Goal: Task Accomplishment & Management: Manage account settings

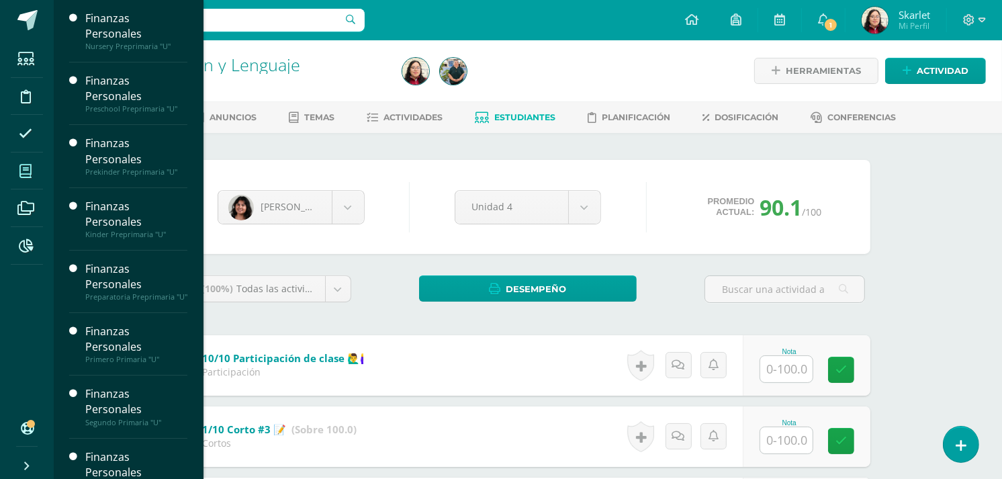
click at [23, 171] on icon at bounding box center [25, 170] width 12 height 13
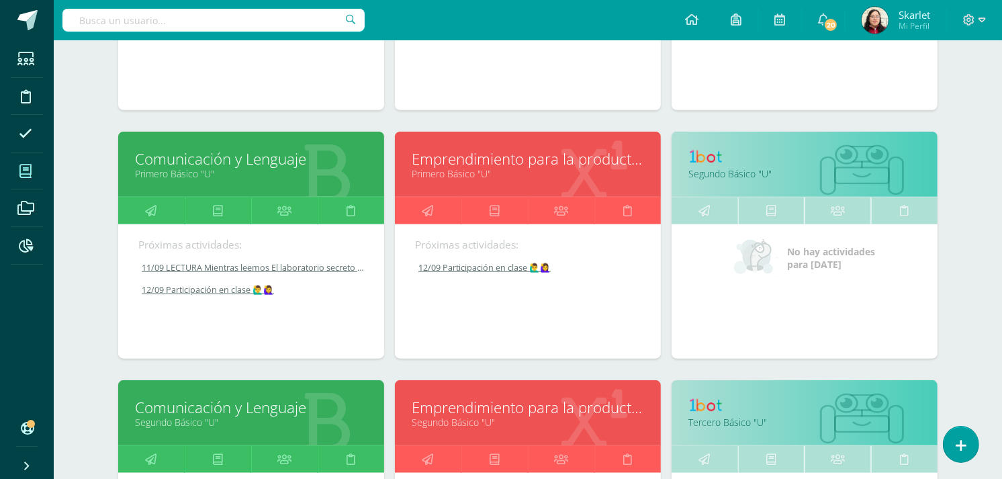
scroll to position [1068, 0]
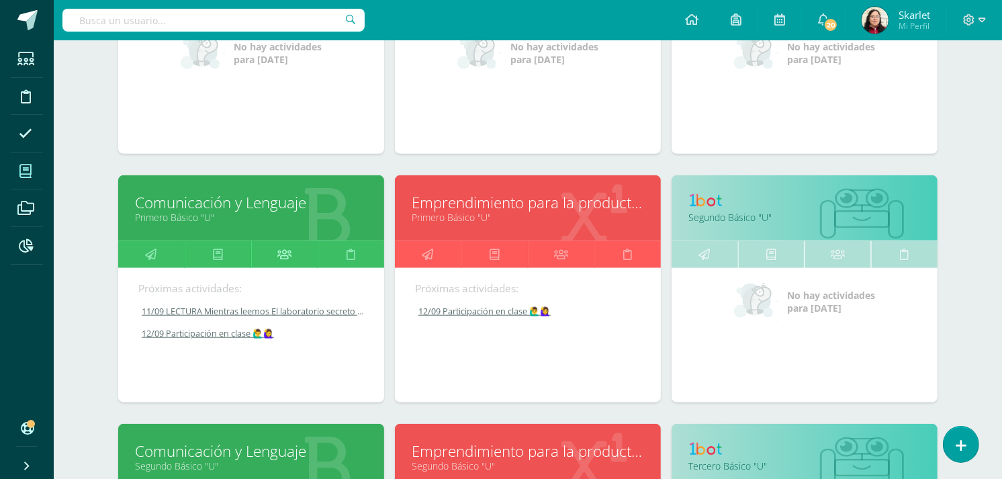
click at [284, 253] on icon at bounding box center [284, 254] width 14 height 26
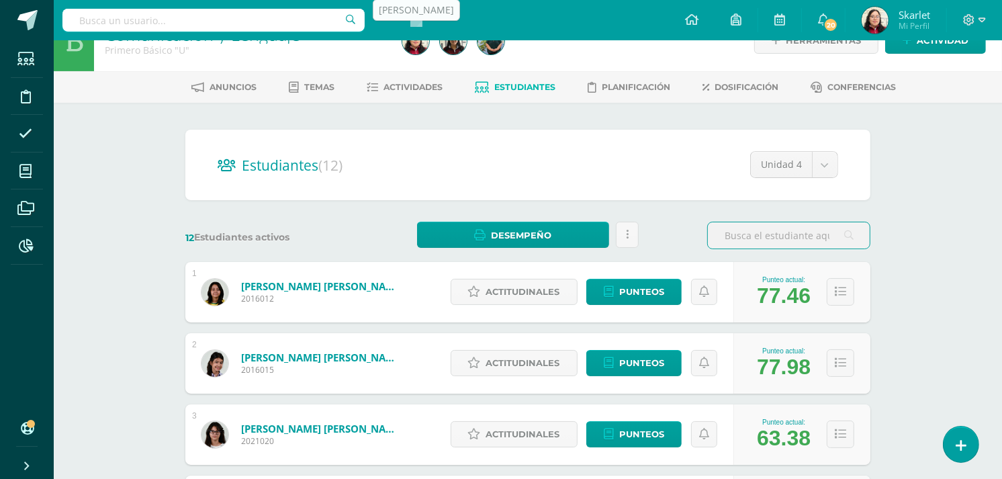
scroll to position [25, 0]
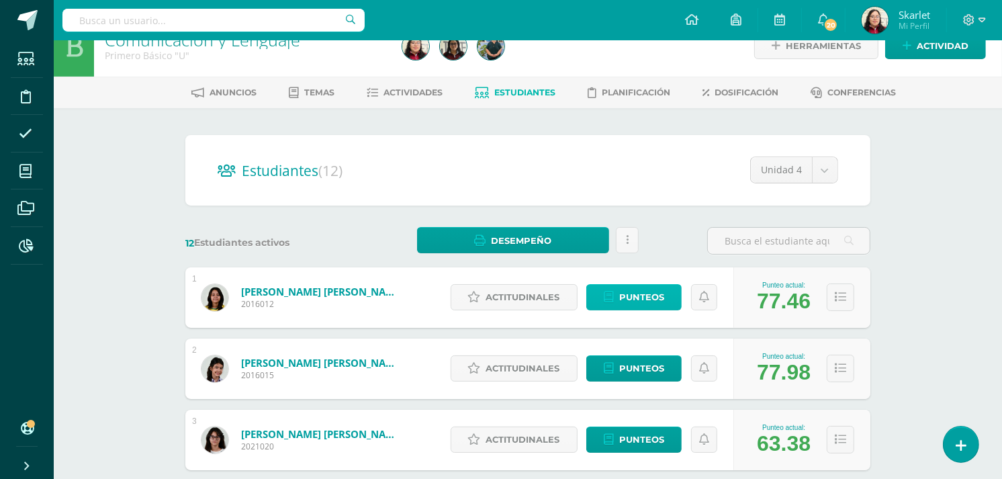
click at [639, 300] on span "Punteos" at bounding box center [641, 297] width 45 height 25
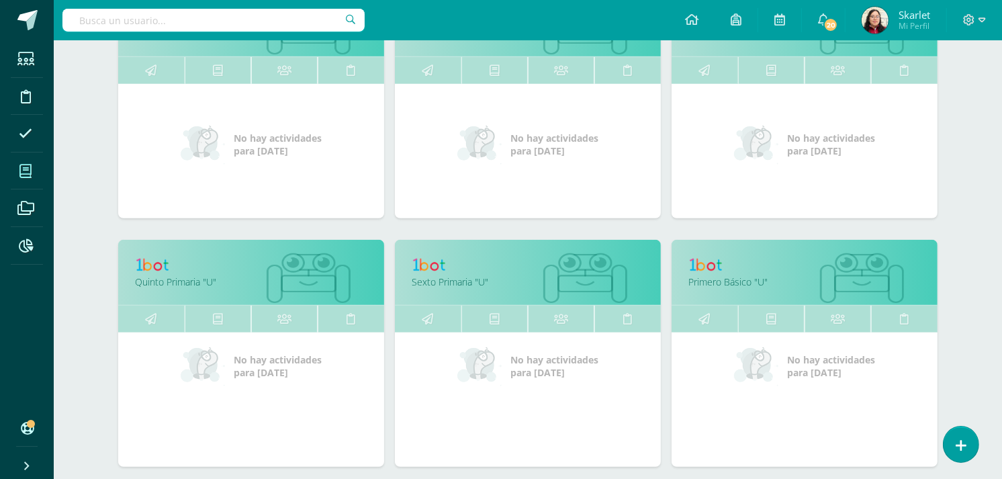
scroll to position [779, 0]
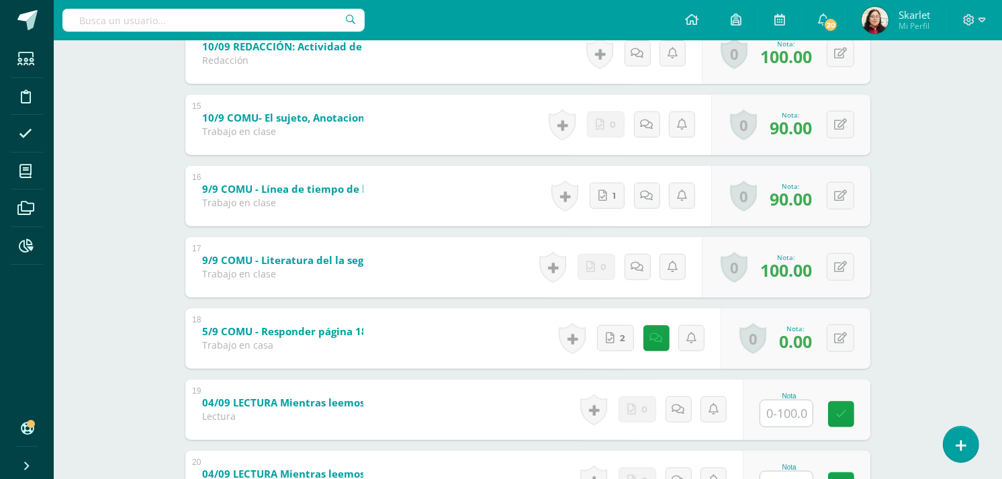
scroll to position [1260, 0]
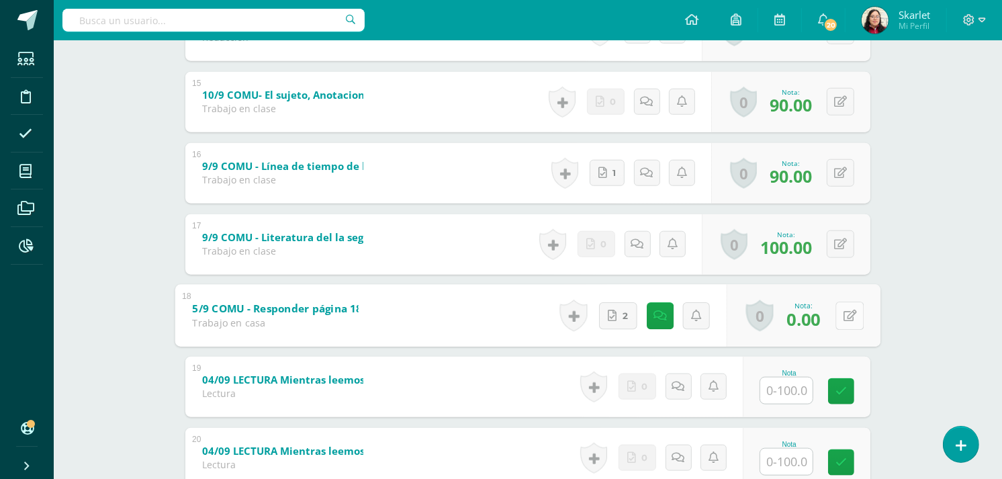
click at [841, 312] on button at bounding box center [849, 315] width 28 height 28
type input "70"
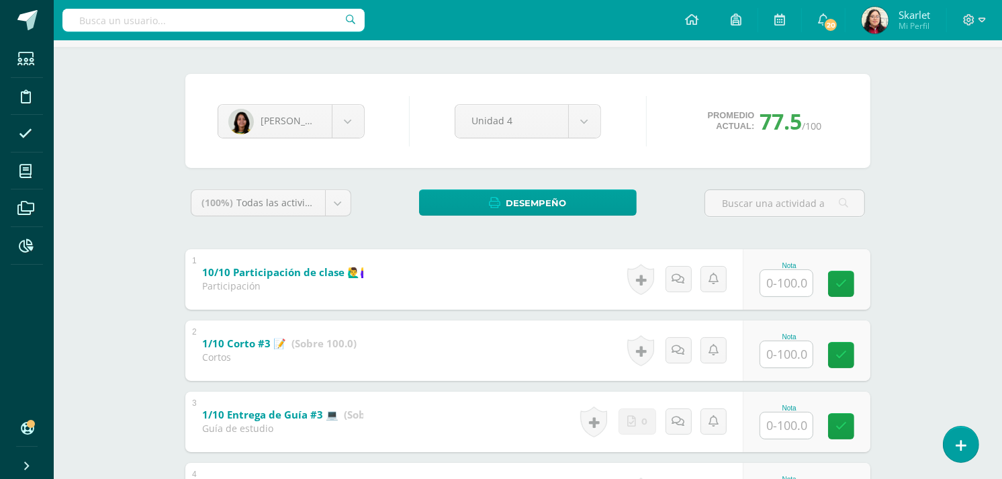
scroll to position [0, 0]
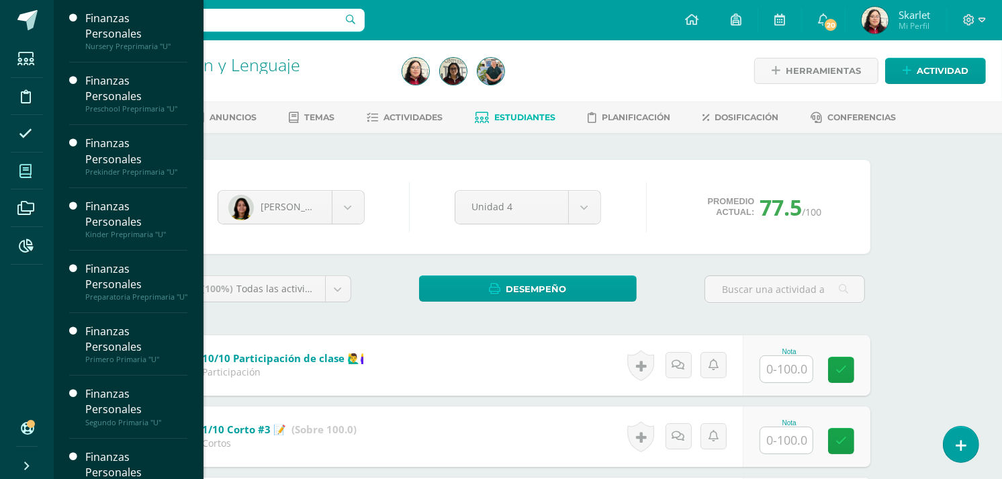
click at [28, 171] on icon at bounding box center [25, 170] width 12 height 13
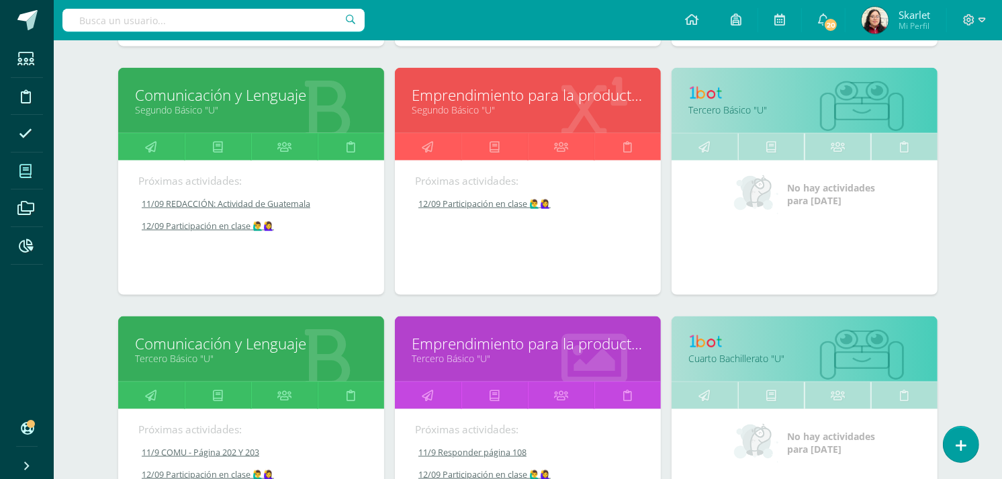
scroll to position [1540, 0]
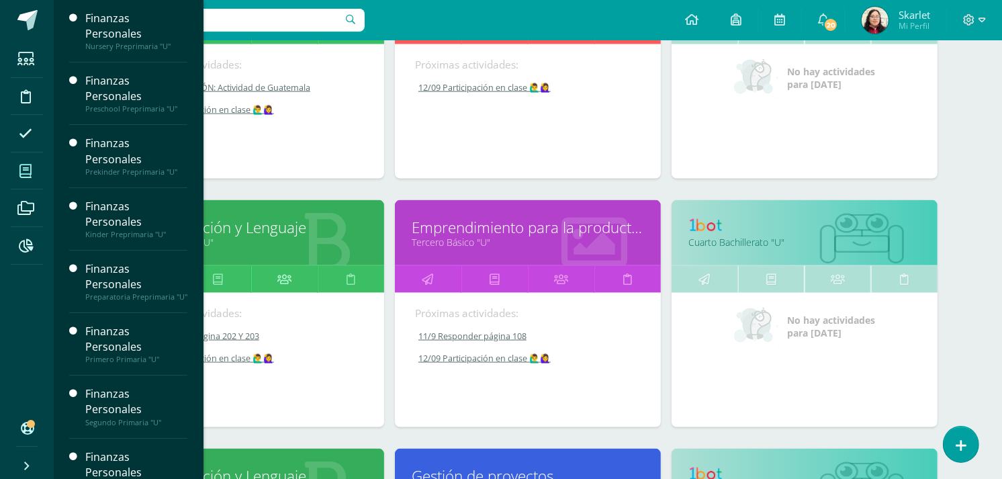
click at [287, 284] on icon at bounding box center [284, 279] width 14 height 26
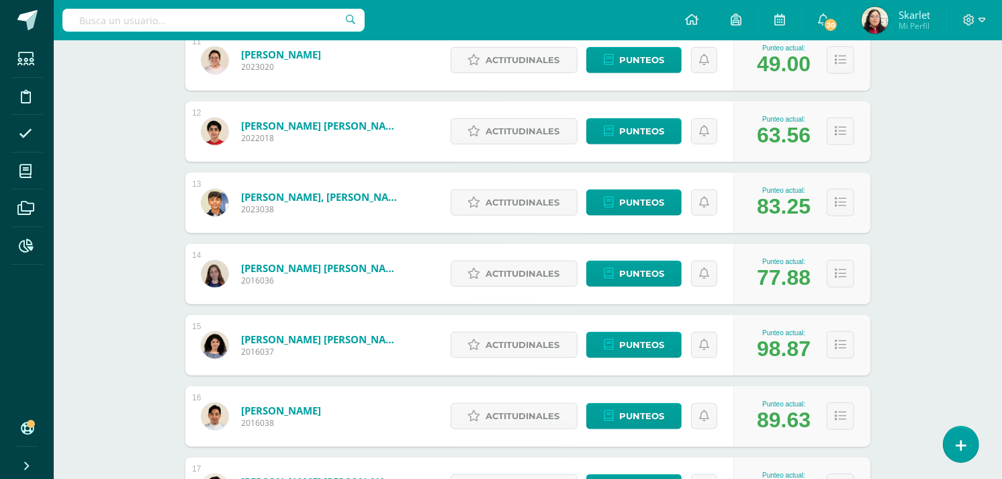
scroll to position [974, 0]
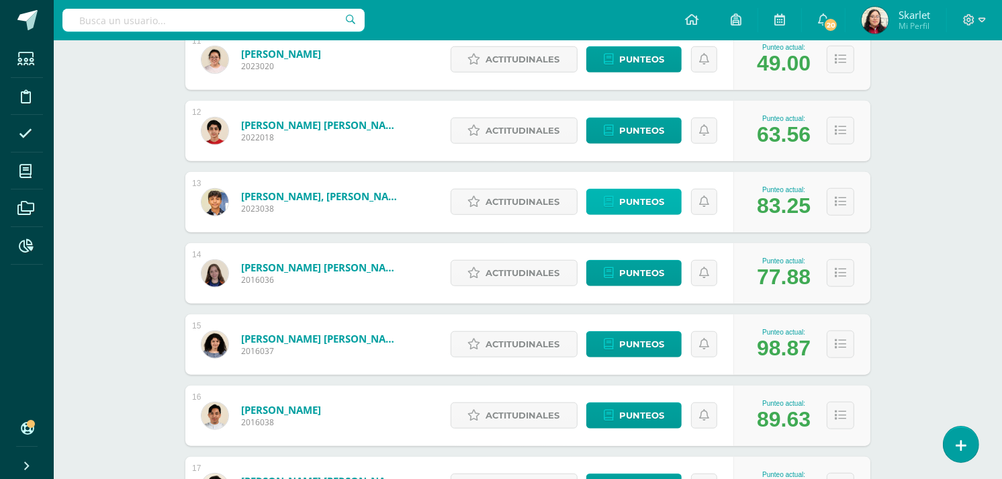
click at [640, 192] on span "Punteos" at bounding box center [641, 201] width 45 height 25
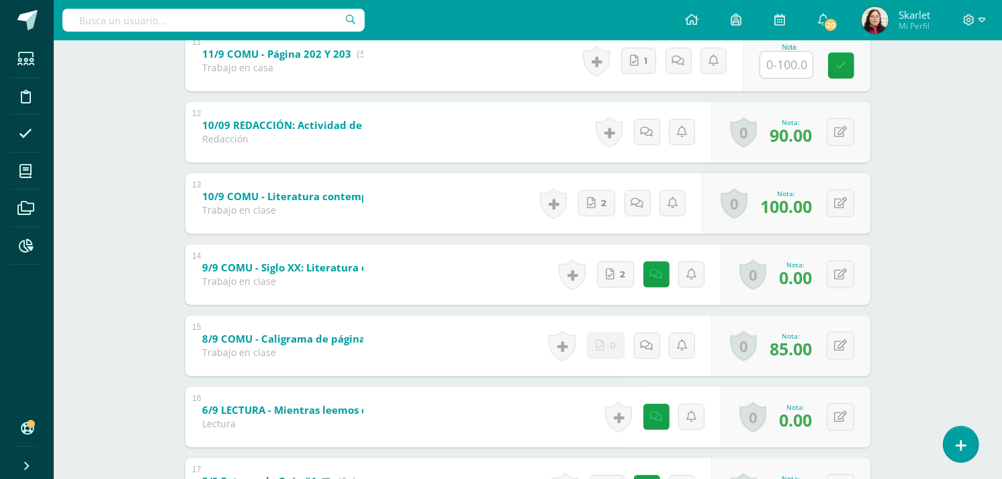
scroll to position [290, 0]
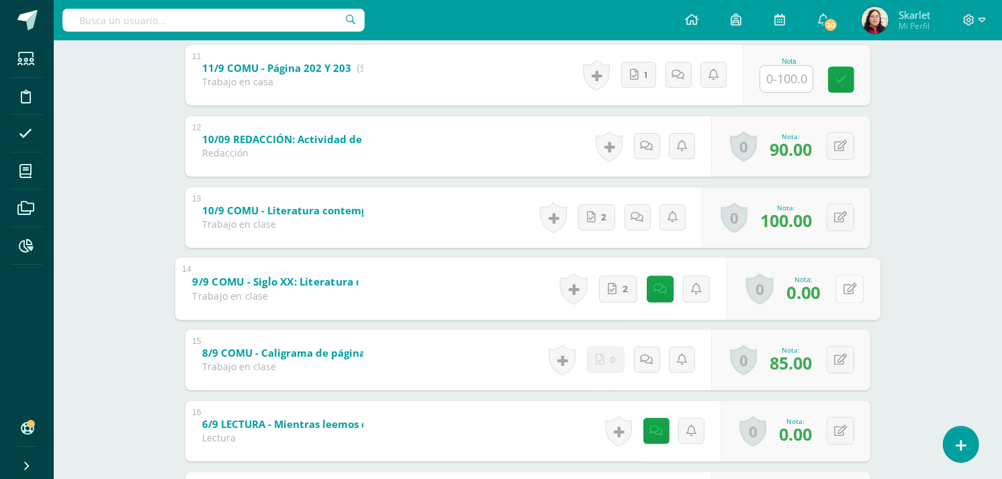
click at [846, 285] on button at bounding box center [849, 289] width 28 height 28
type input "70"
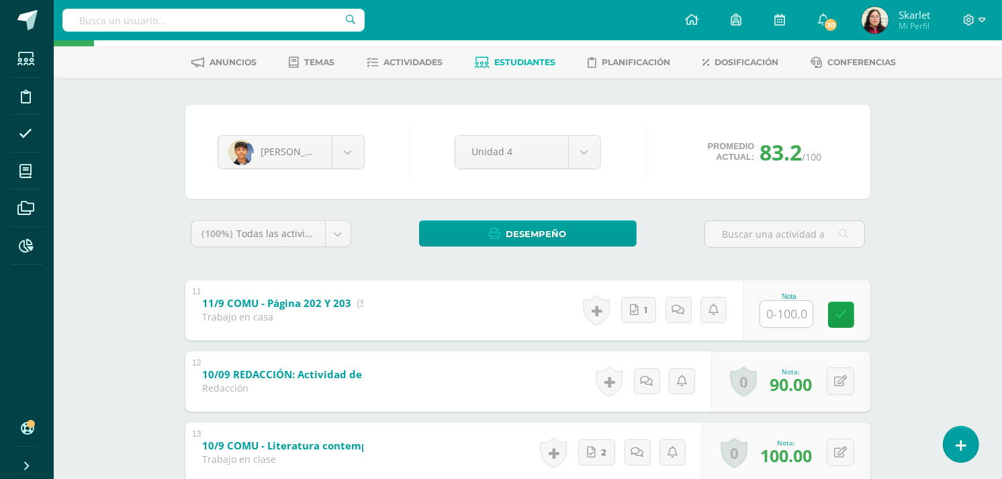
scroll to position [17, 0]
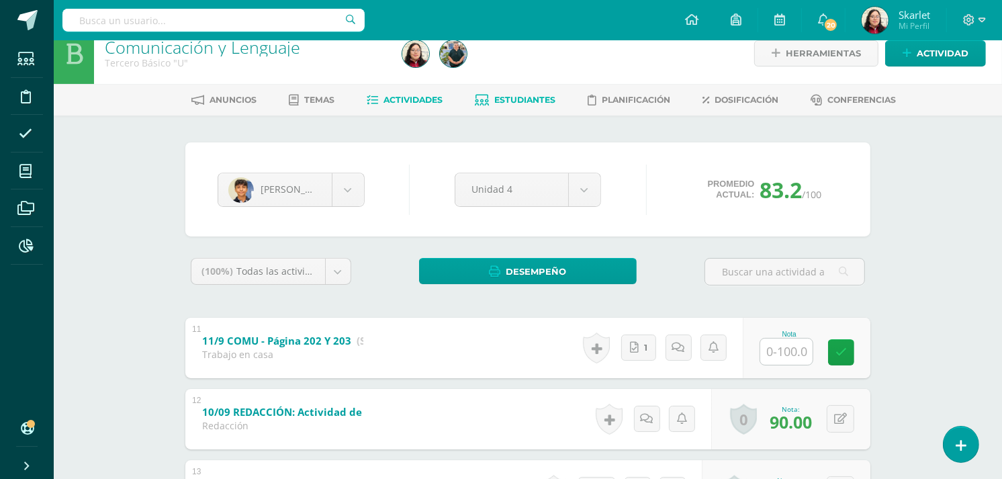
click at [377, 105] on link "Actividades" at bounding box center [405, 99] width 76 height 21
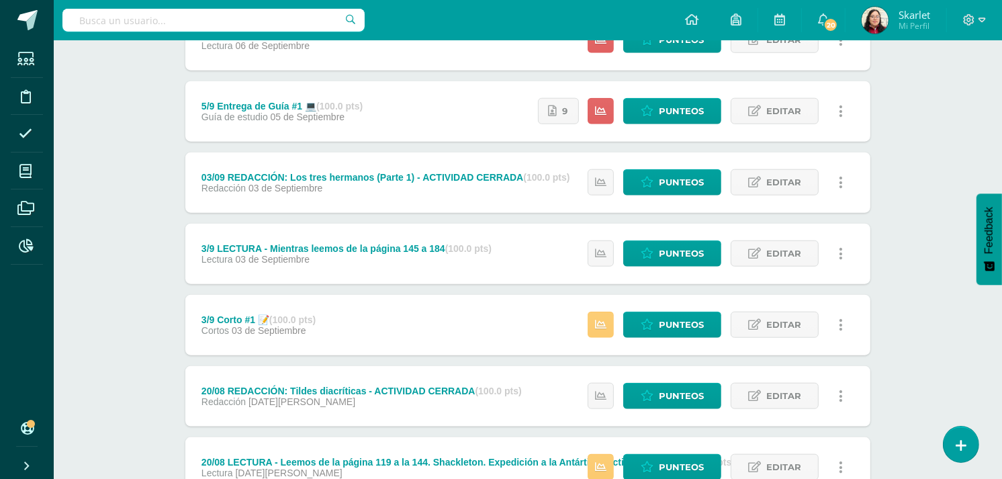
scroll to position [1282, 0]
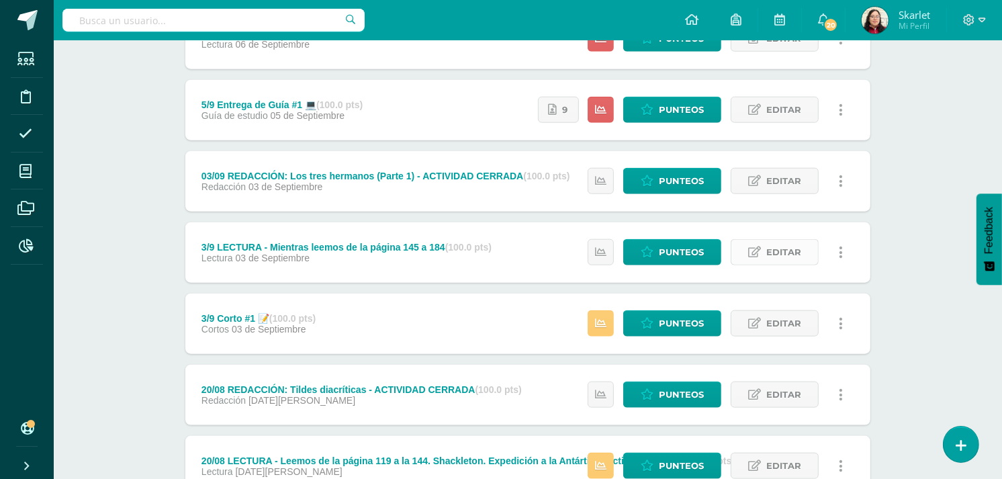
click at [777, 256] on span "Editar" at bounding box center [783, 252] width 35 height 25
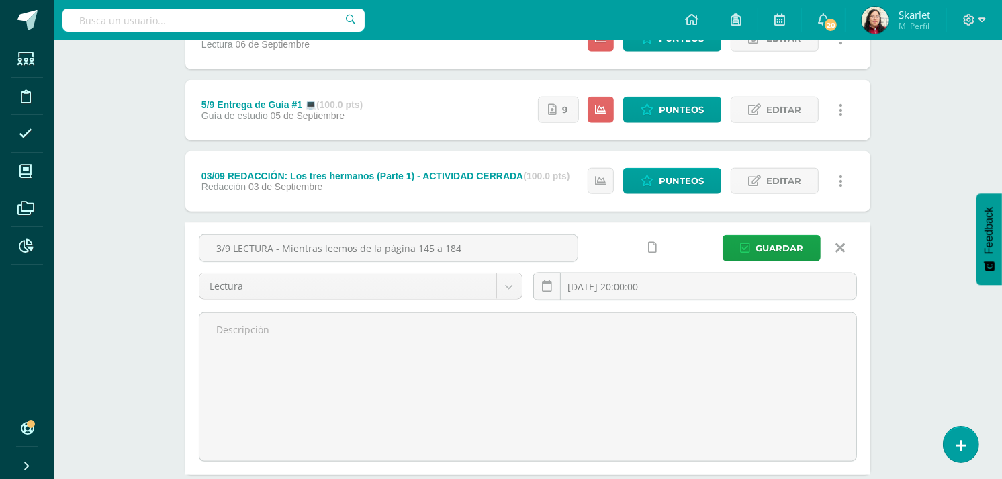
click at [838, 244] on icon at bounding box center [840, 247] width 9 height 15
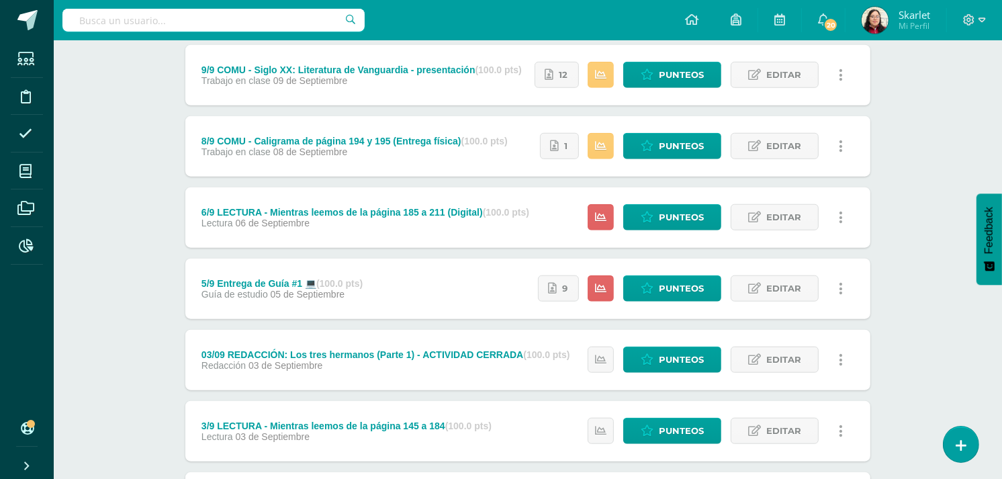
scroll to position [1098, 0]
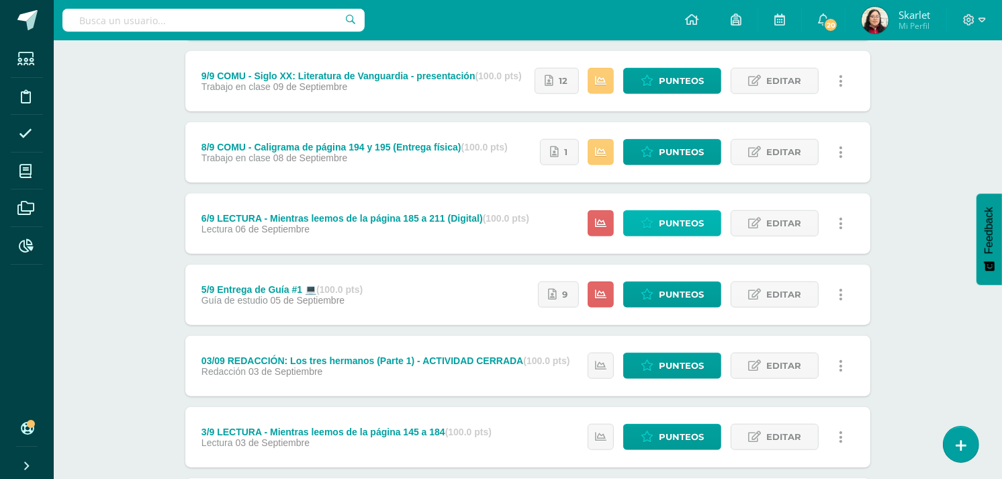
click at [675, 225] on span "Punteos" at bounding box center [681, 223] width 45 height 25
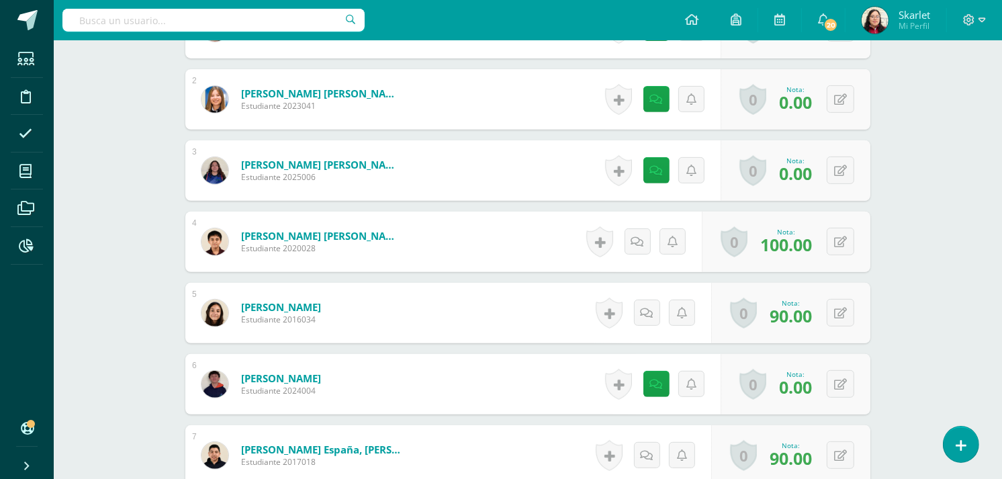
scroll to position [338, 0]
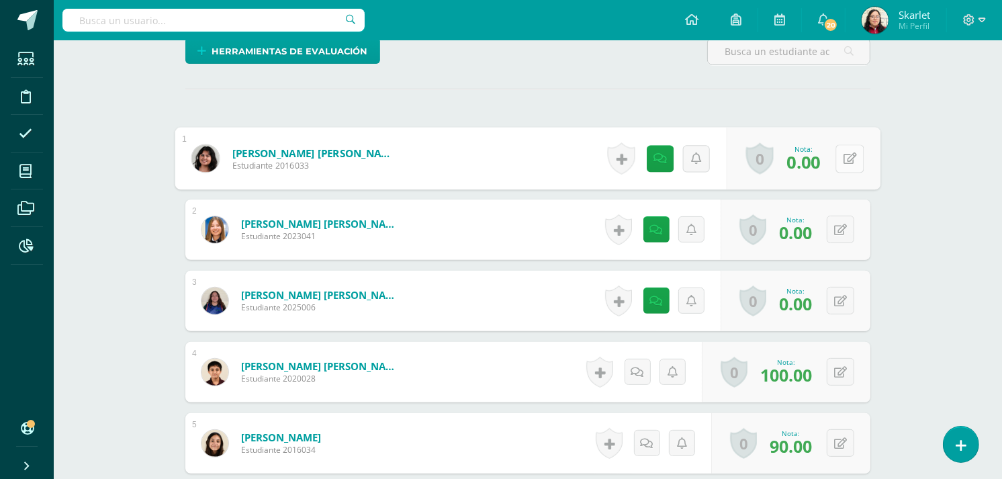
click at [841, 161] on button at bounding box center [849, 158] width 28 height 28
type input "70"
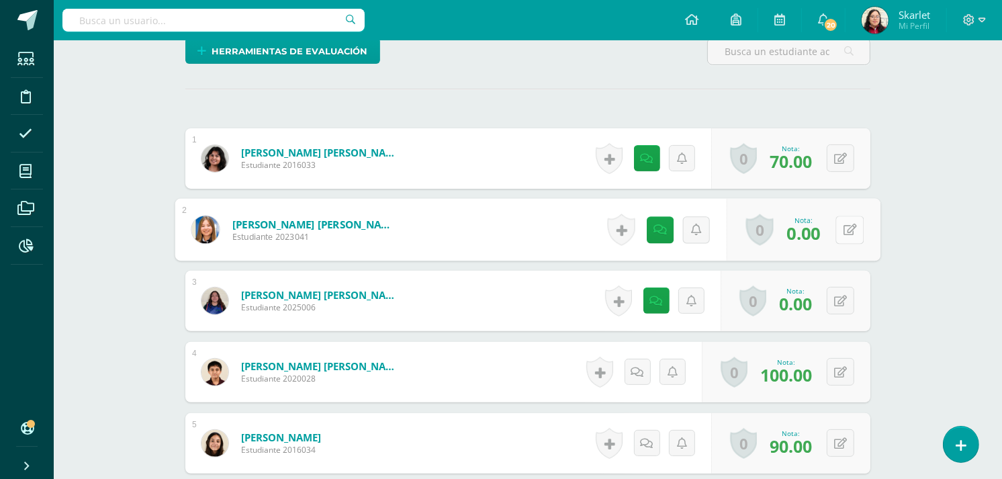
click at [842, 240] on button at bounding box center [849, 230] width 28 height 28
type input "70"
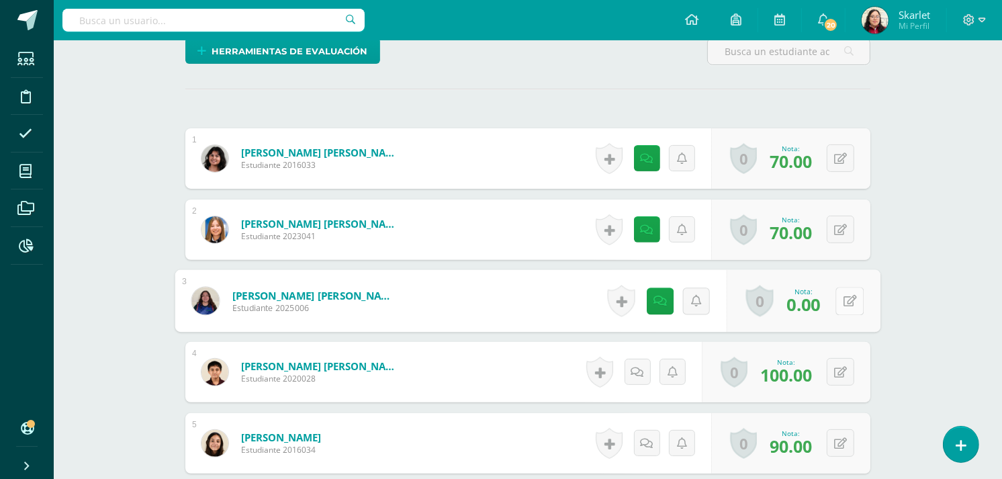
click at [831, 303] on div "0 Logros Logros obtenidos Aún no hay logros agregados Nota: 0.00" at bounding box center [803, 301] width 154 height 62
click at [847, 303] on icon at bounding box center [849, 300] width 13 height 11
type input "70"
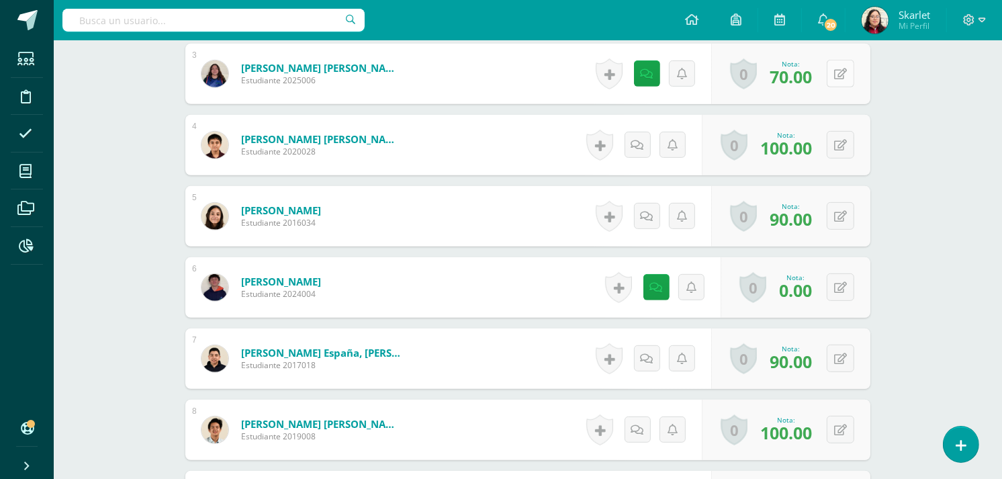
scroll to position [566, 0]
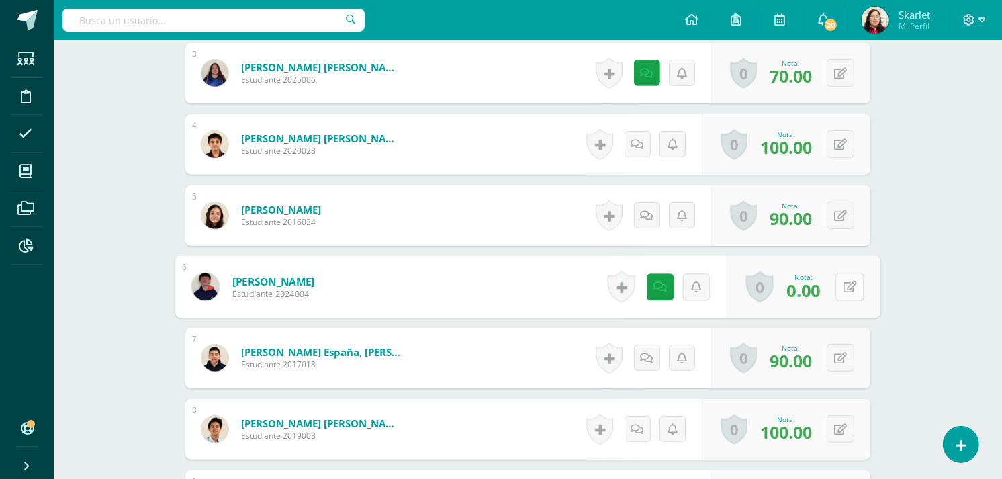
click at [841, 292] on button at bounding box center [849, 287] width 28 height 28
type input "70"
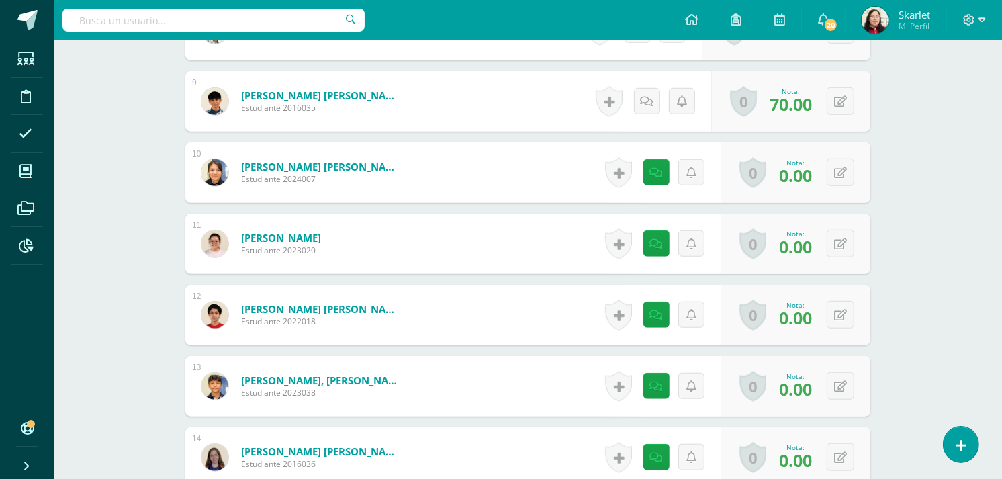
scroll to position [971, 0]
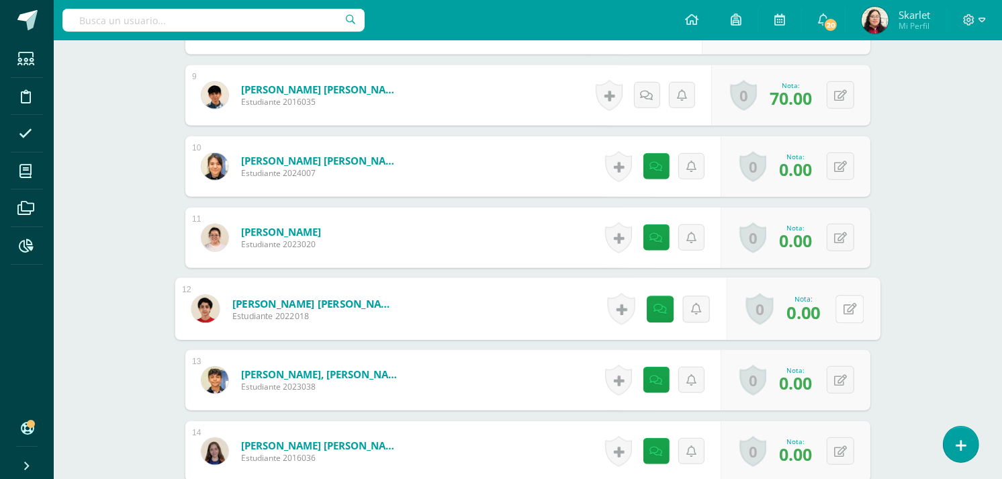
click at [842, 313] on button at bounding box center [849, 309] width 28 height 28
type input "70"
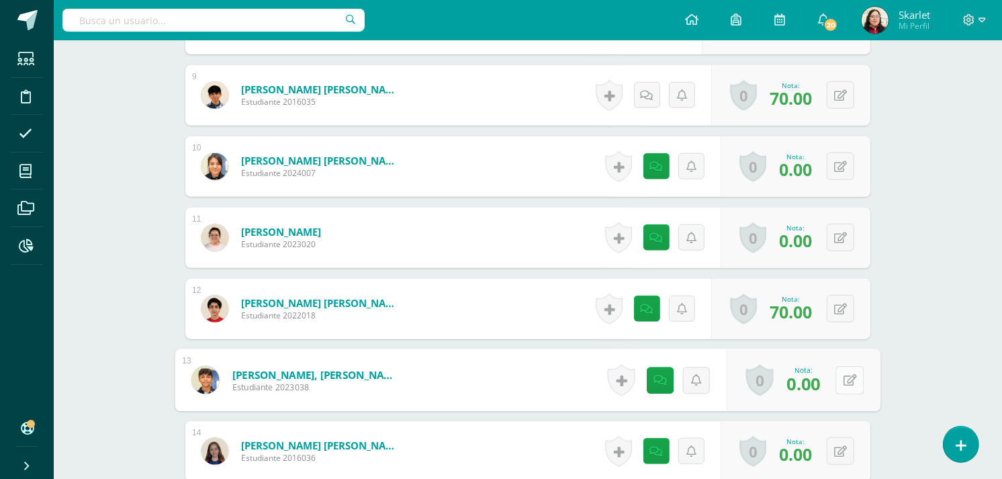
click at [841, 380] on button at bounding box center [849, 380] width 28 height 28
type input "70"
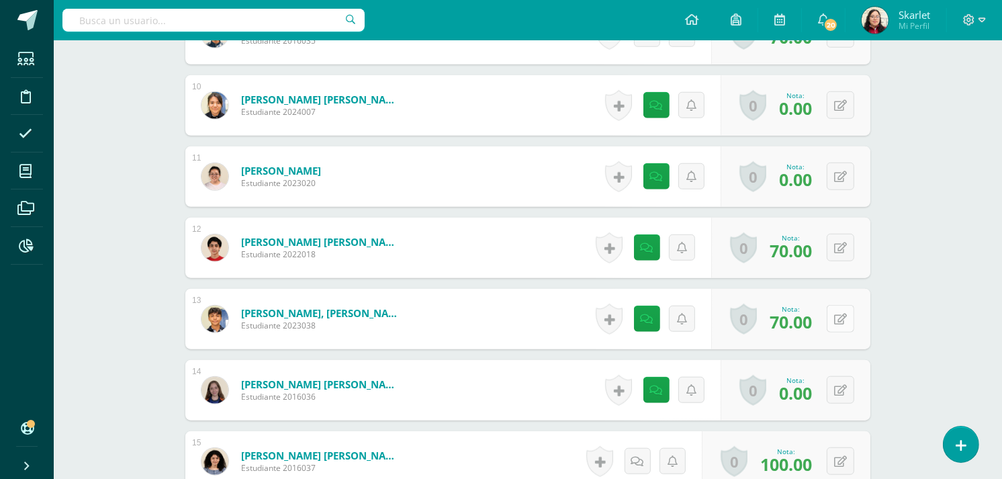
scroll to position [1042, 0]
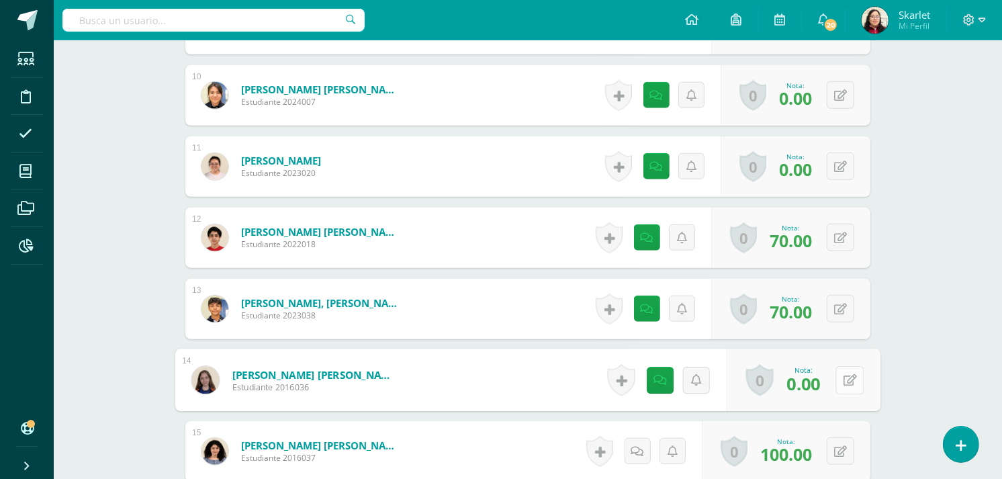
click at [834, 389] on div "0 Logros Logros obtenidos Aún no hay logros agregados Nota: 0.00" at bounding box center [803, 380] width 154 height 62
click at [847, 385] on icon at bounding box center [849, 379] width 13 height 11
type input "70"
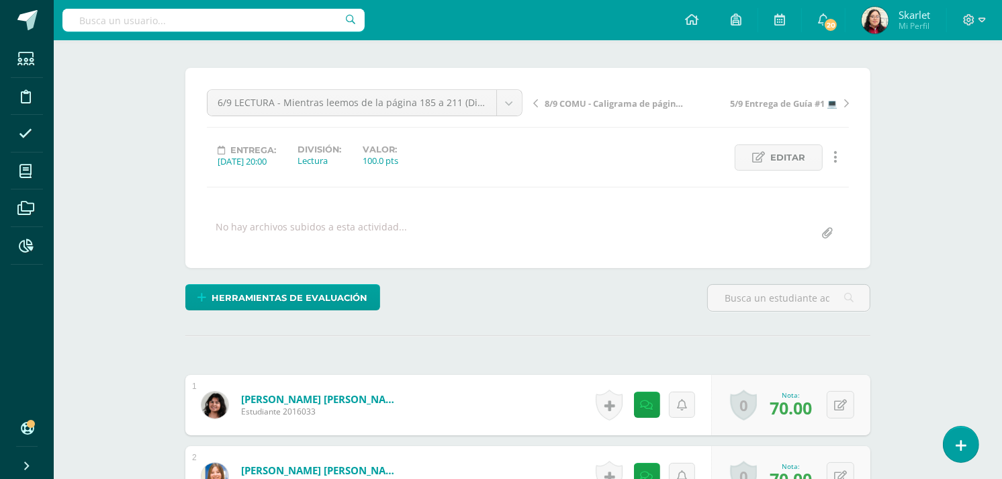
scroll to position [101, 0]
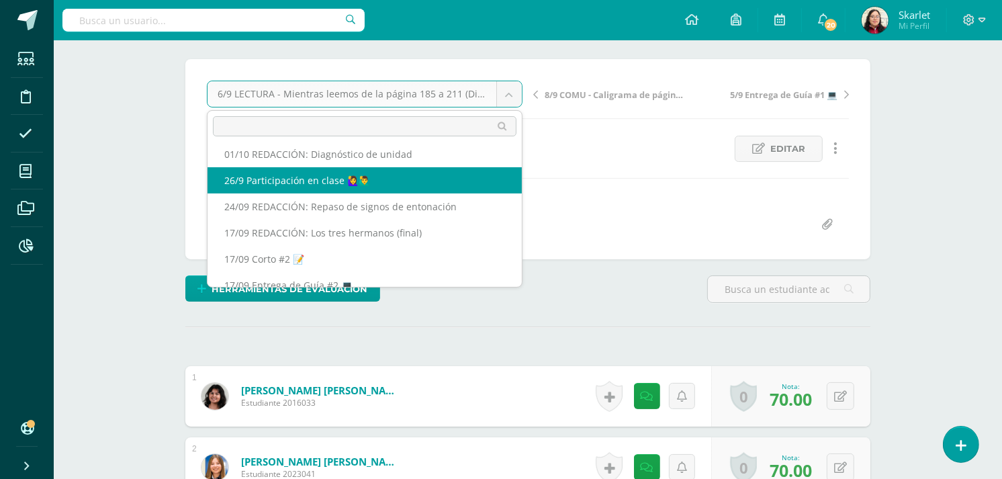
scroll to position [83, 0]
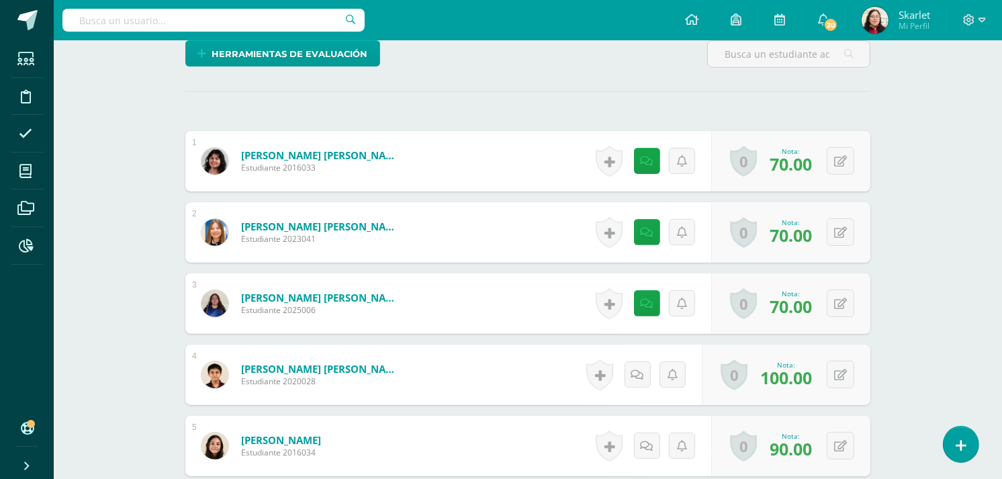
scroll to position [0, 0]
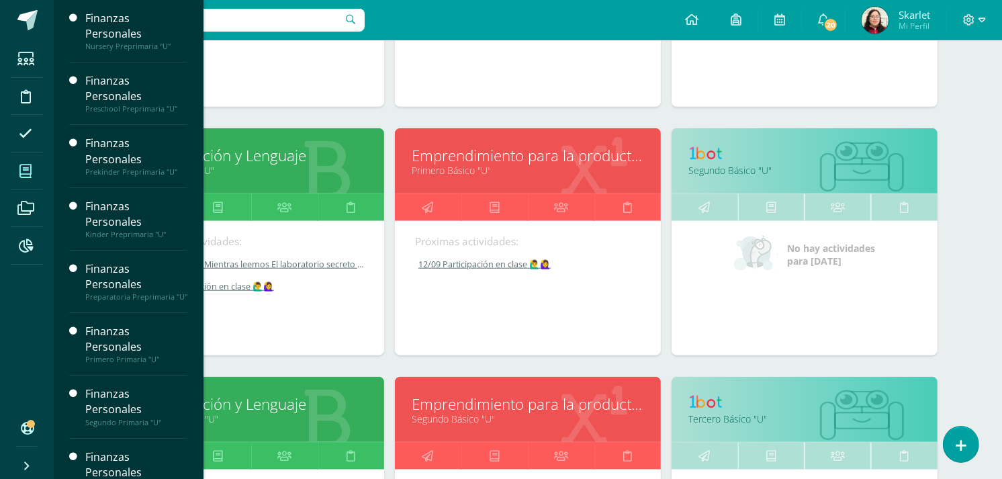
scroll to position [1114, 0]
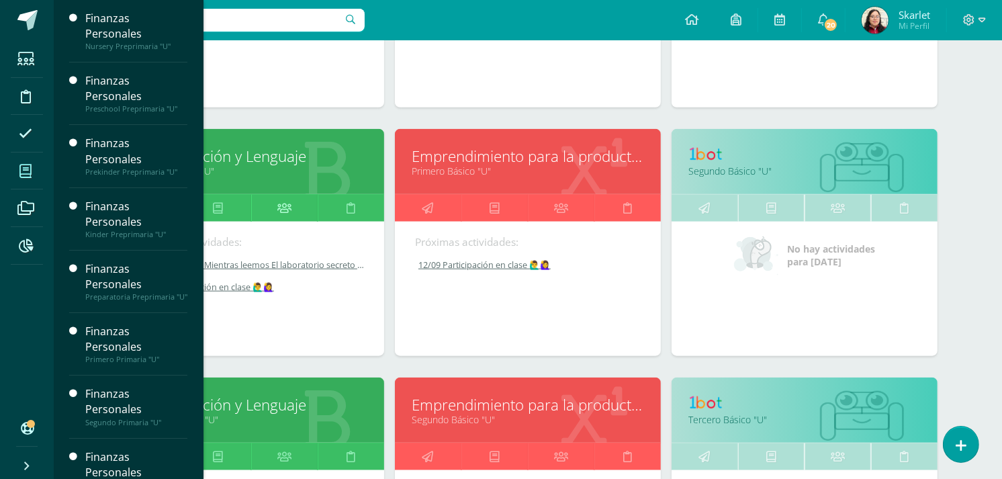
click at [273, 203] on link at bounding box center [284, 208] width 66 height 27
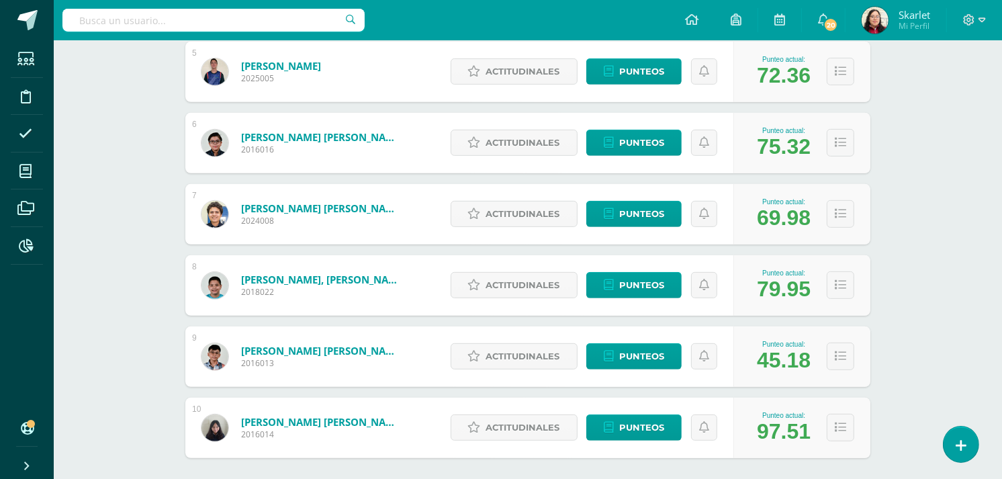
scroll to position [522, 0]
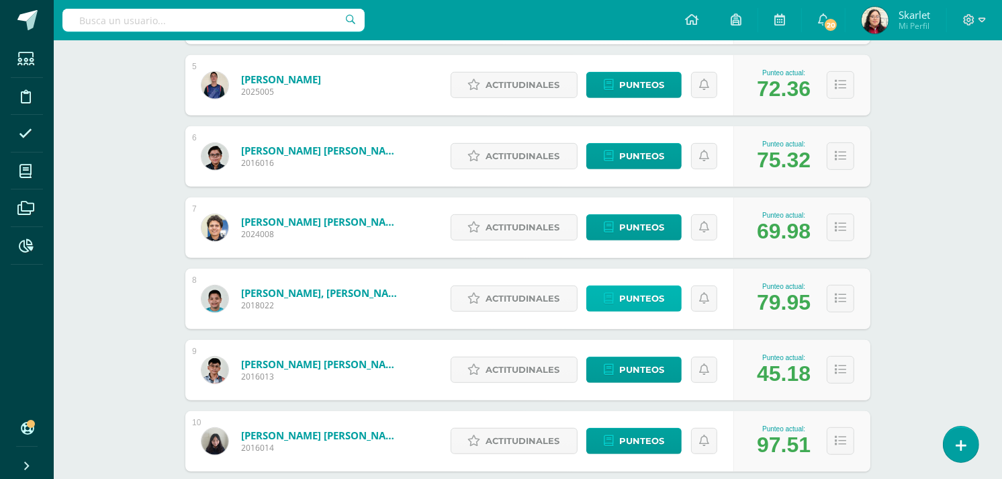
click at [622, 303] on span "Punteos" at bounding box center [641, 298] width 45 height 25
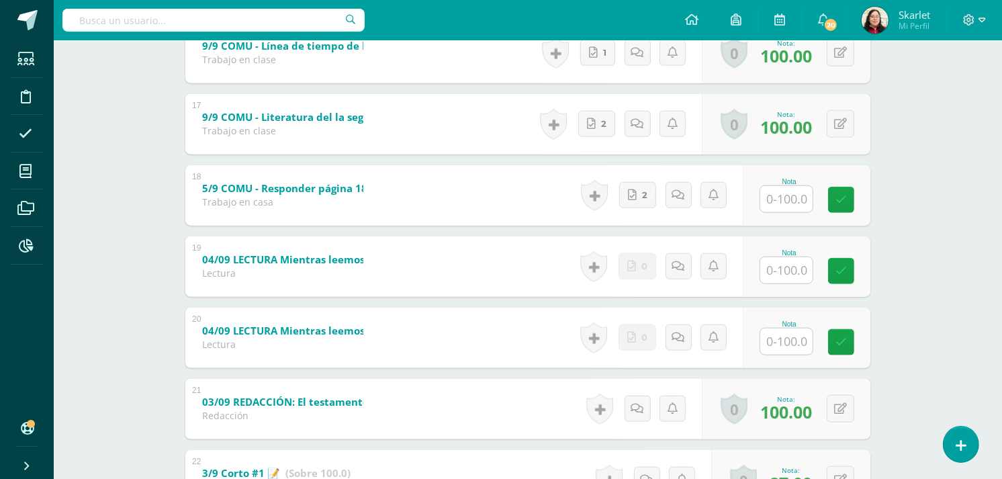
scroll to position [1378, 0]
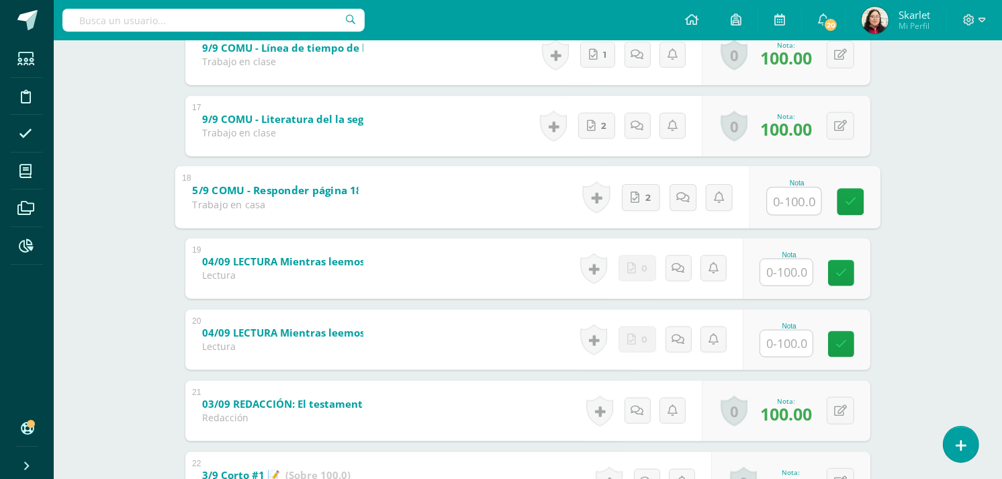
click at [800, 201] on input "text" at bounding box center [794, 200] width 54 height 27
type input "90"
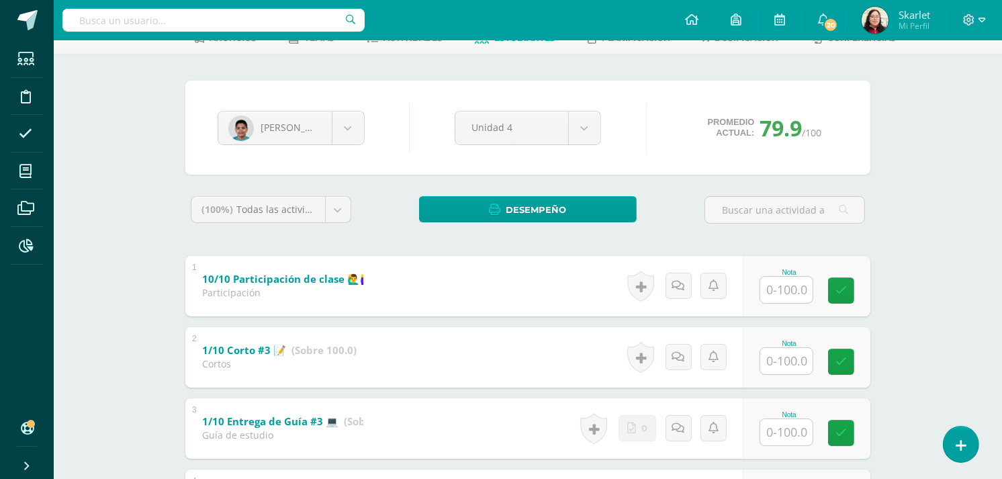
scroll to position [0, 0]
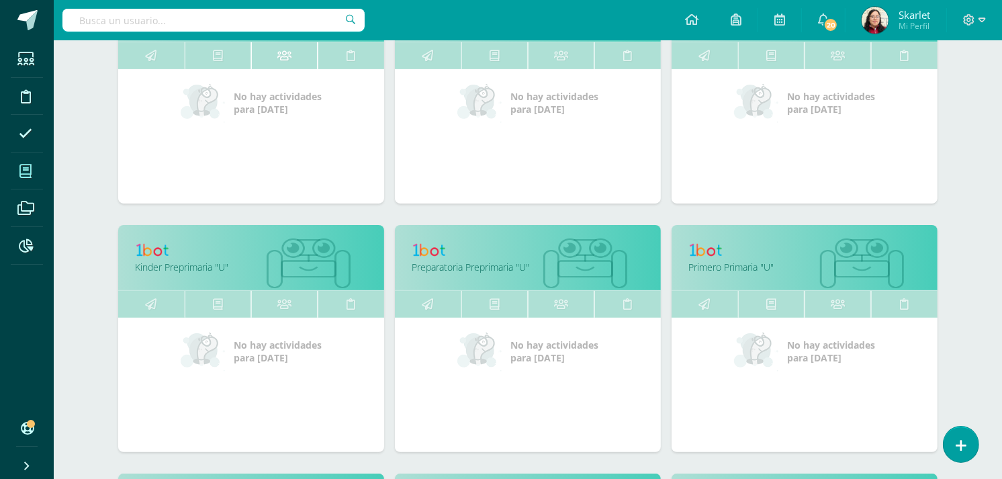
scroll to position [274, 0]
click at [591, 383] on div "No hay actividades para hoy" at bounding box center [528, 384] width 266 height 134
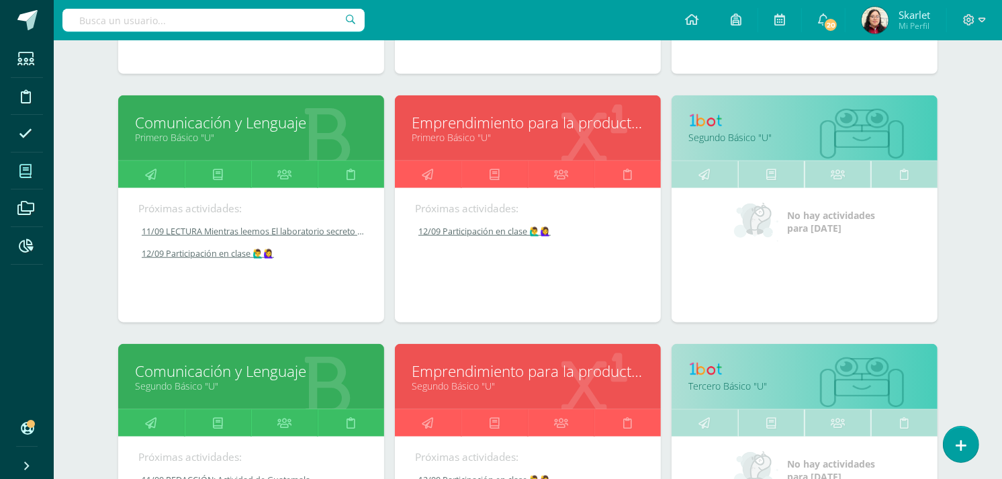
scroll to position [1445, 0]
